Goal: Task Accomplishment & Management: Use online tool/utility

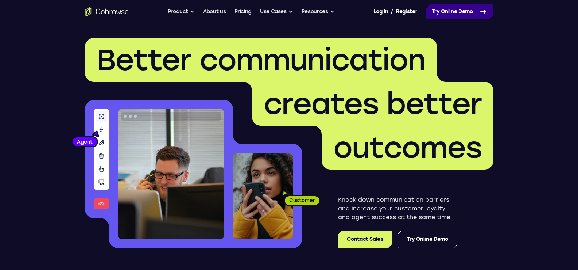
click at [470, 13] on link "Try Online Demo" at bounding box center [460, 11] width 68 height 15
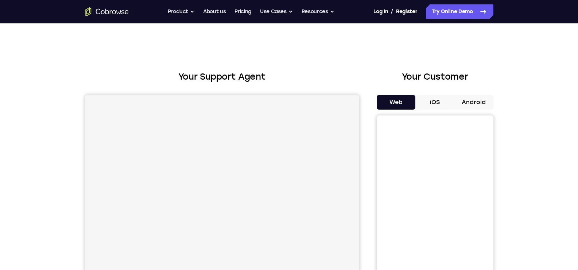
click at [483, 105] on button "Android" at bounding box center [474, 102] width 39 height 15
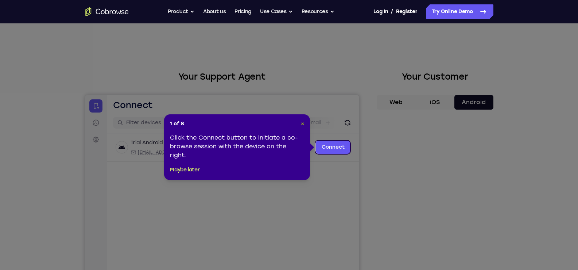
click at [301, 124] on span "×" at bounding box center [302, 123] width 3 height 6
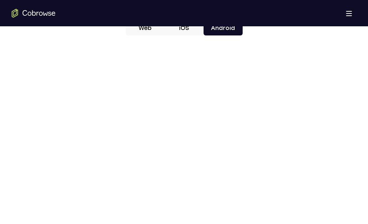
scroll to position [365, 0]
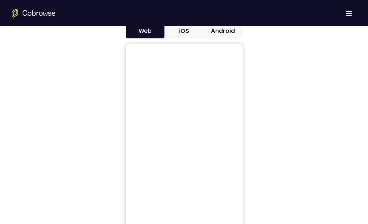
click at [221, 30] on button "Android" at bounding box center [222, 31] width 39 height 15
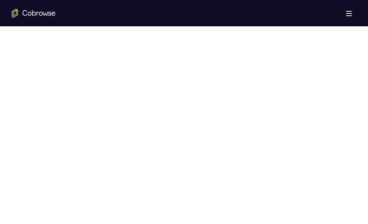
scroll to position [473, 0]
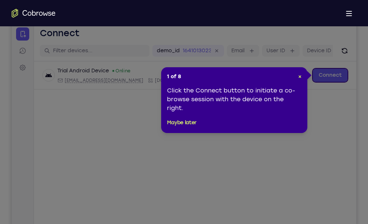
scroll to position [0, 0]
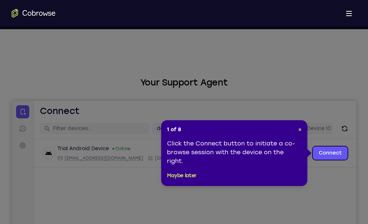
click at [303, 133] on div "1 of 8 × Click the Connect button to initiate a co-browse session with the devi…" at bounding box center [234, 153] width 146 height 66
click at [301, 131] on span "×" at bounding box center [299, 129] width 3 height 6
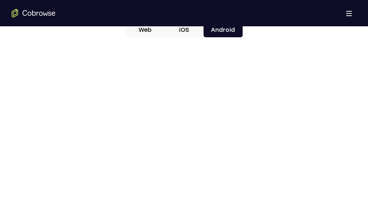
scroll to position [292, 0]
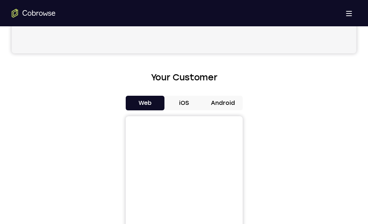
click at [232, 102] on button "Android" at bounding box center [222, 103] width 39 height 15
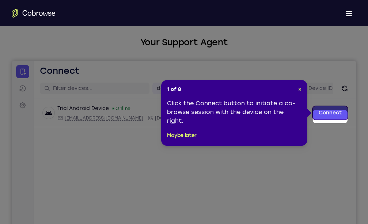
scroll to position [36, 0]
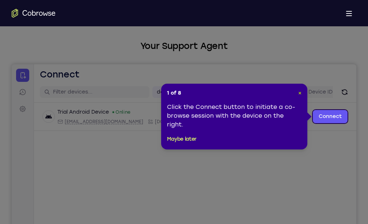
click at [299, 92] on span "×" at bounding box center [299, 93] width 3 height 6
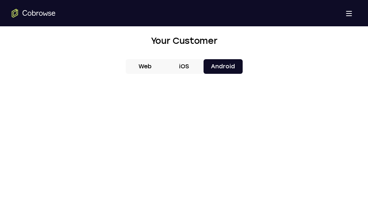
scroll to position [365, 0]
